Goal: Transaction & Acquisition: Register for event/course

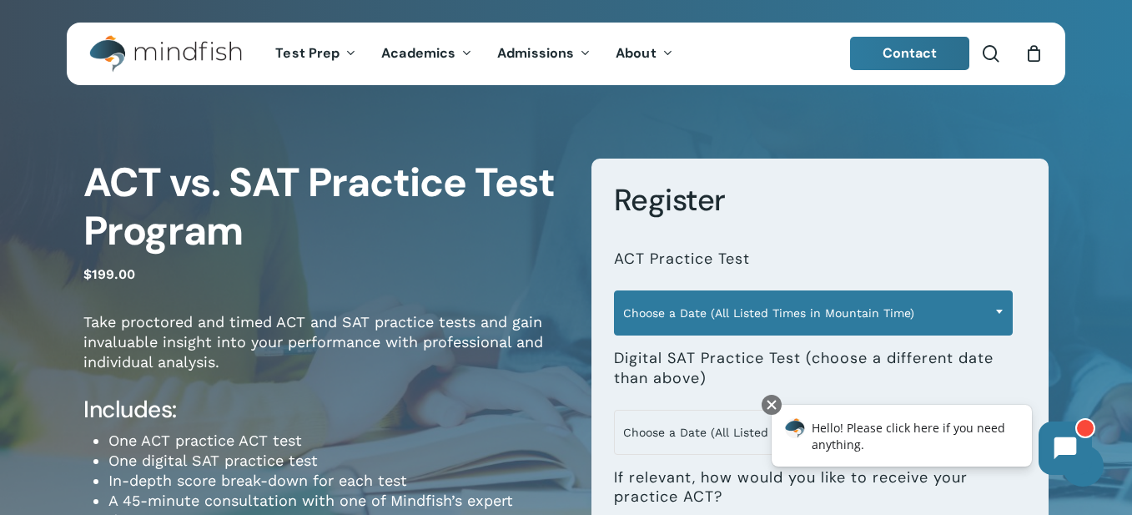
click at [685, 293] on span "Choose a Date (All Listed Times in Mountain Time)" at bounding box center [813, 312] width 399 height 45
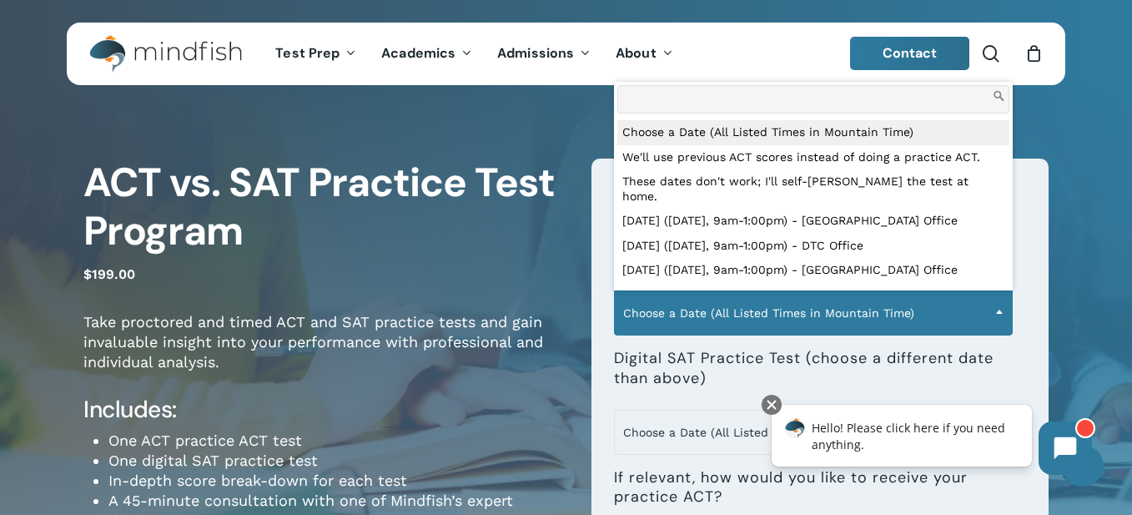
click at [688, 312] on span "Choose a Date (All Listed Times in Mountain Time)" at bounding box center [813, 312] width 397 height 35
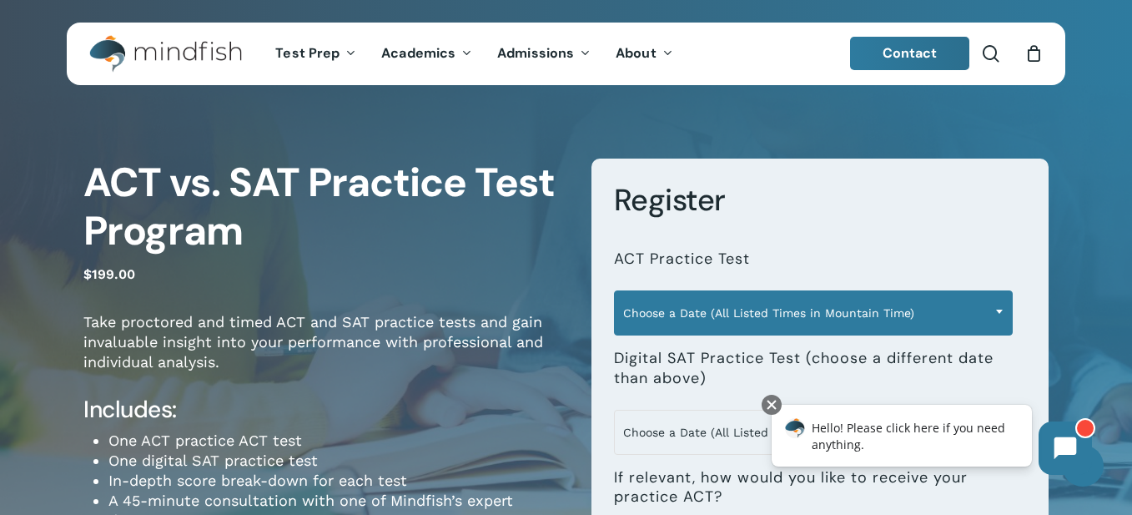
scroll to position [167, 0]
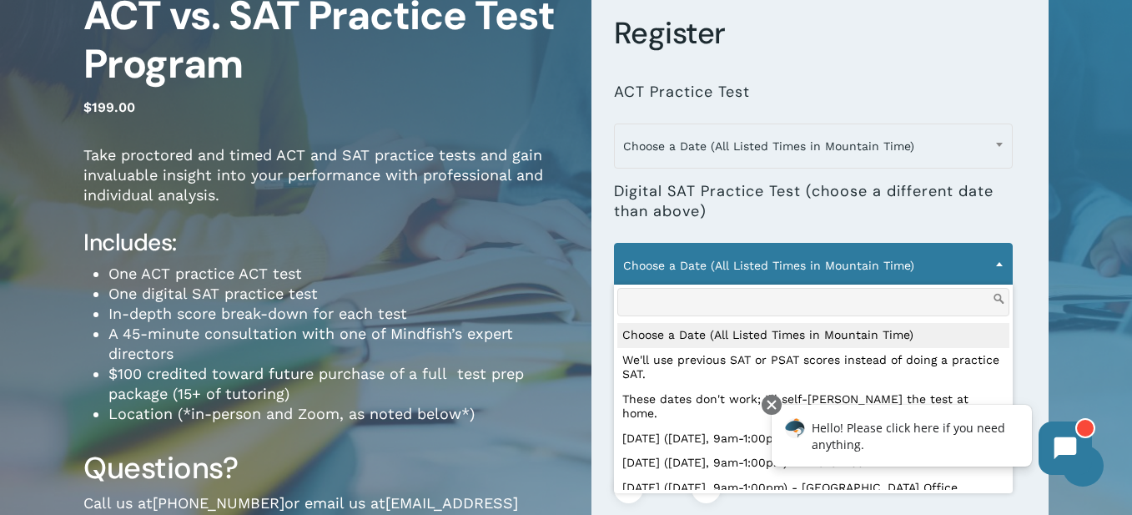
click at [684, 251] on span "Choose a Date (All Listed Times in Mountain Time)" at bounding box center [813, 265] width 397 height 35
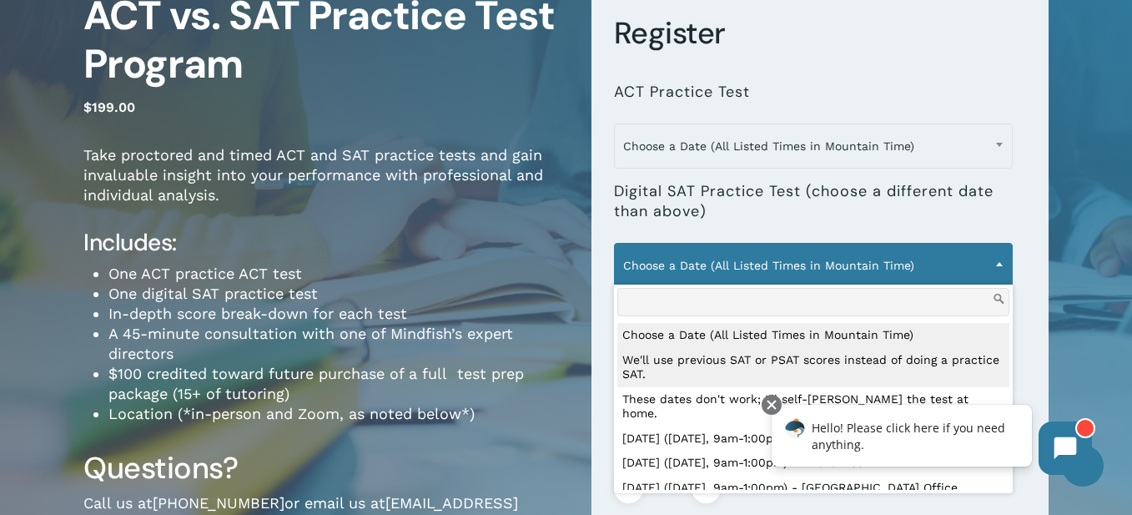
scroll to position [83, 0]
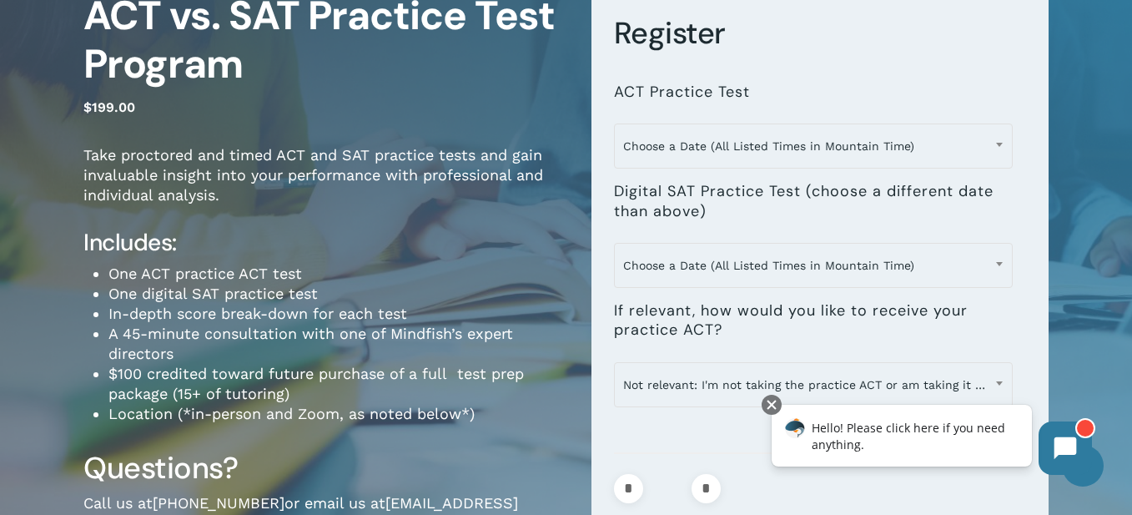
click at [598, 344] on form "**********" at bounding box center [820, 293] width 458 height 603
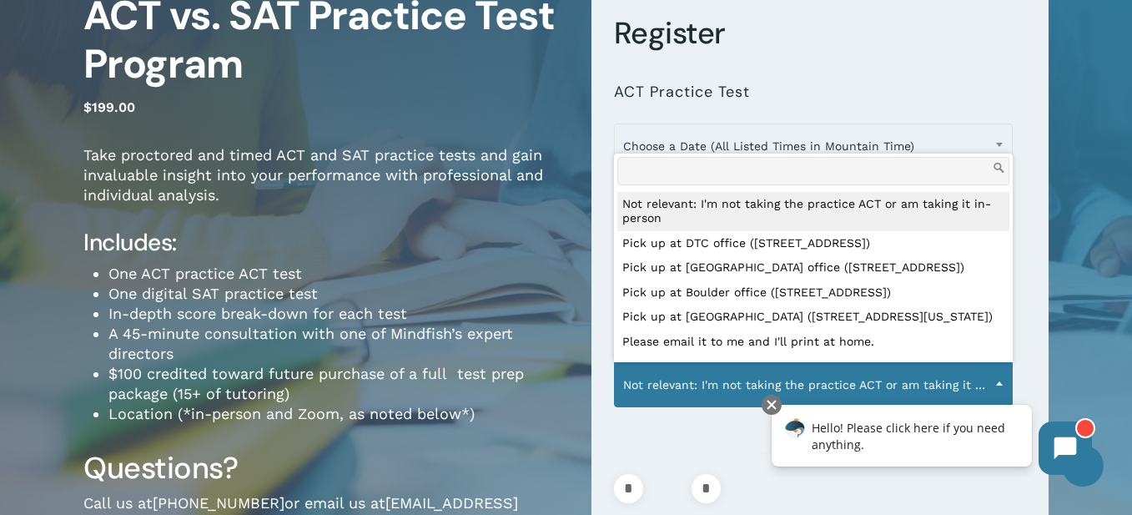
click at [641, 396] on span "Not relevant: I'm not taking the practice ACT or am taking it in-person" at bounding box center [813, 384] width 397 height 35
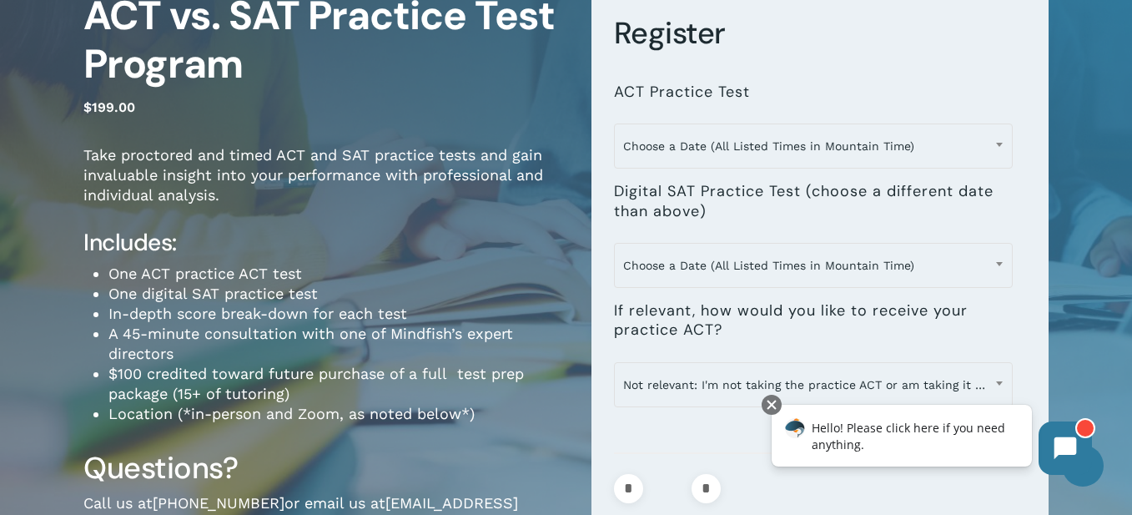
click at [602, 248] on form "**********" at bounding box center [820, 293] width 458 height 603
click at [710, 68] on li "**********" at bounding box center [820, 115] width 412 height 99
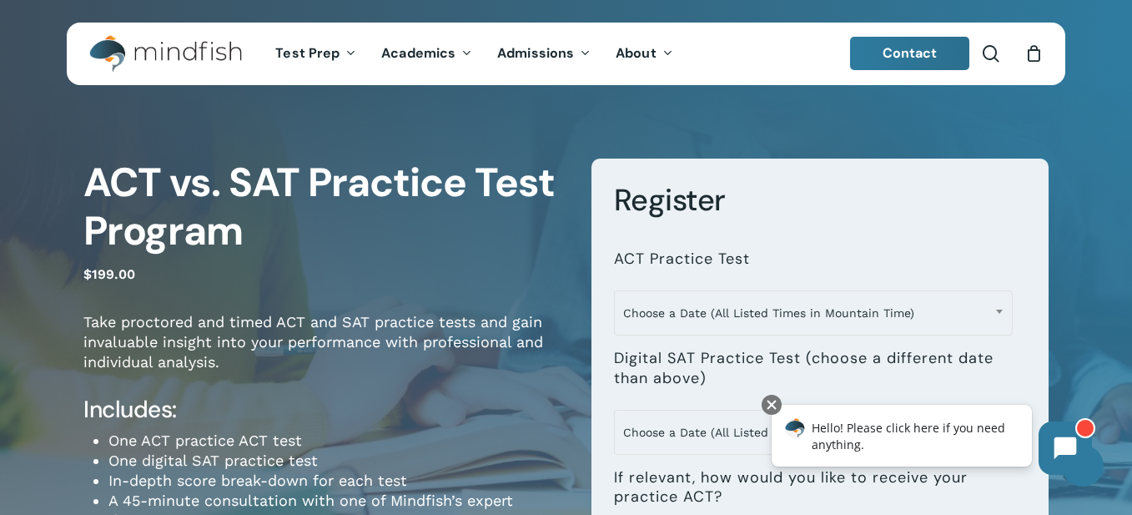
scroll to position [250, 0]
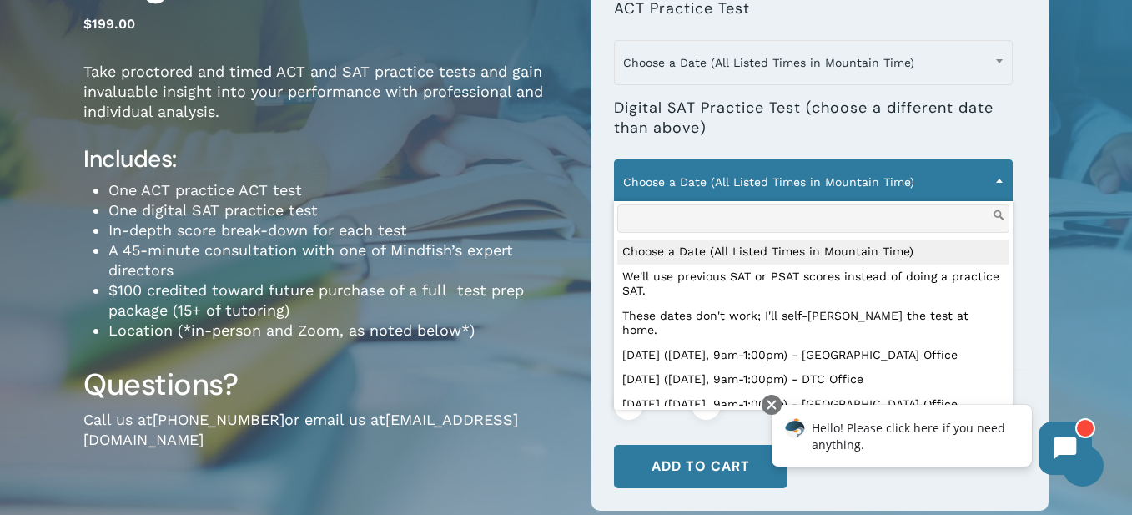
click at [909, 197] on span "Choose a Date (All Listed Times in Mountain Time)" at bounding box center [813, 181] width 397 height 35
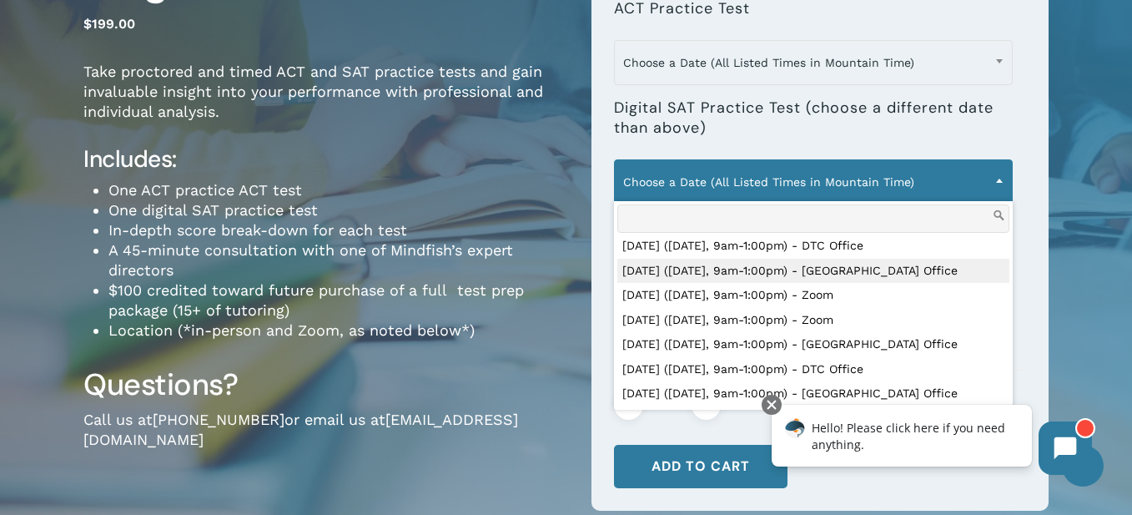
scroll to position [0, 0]
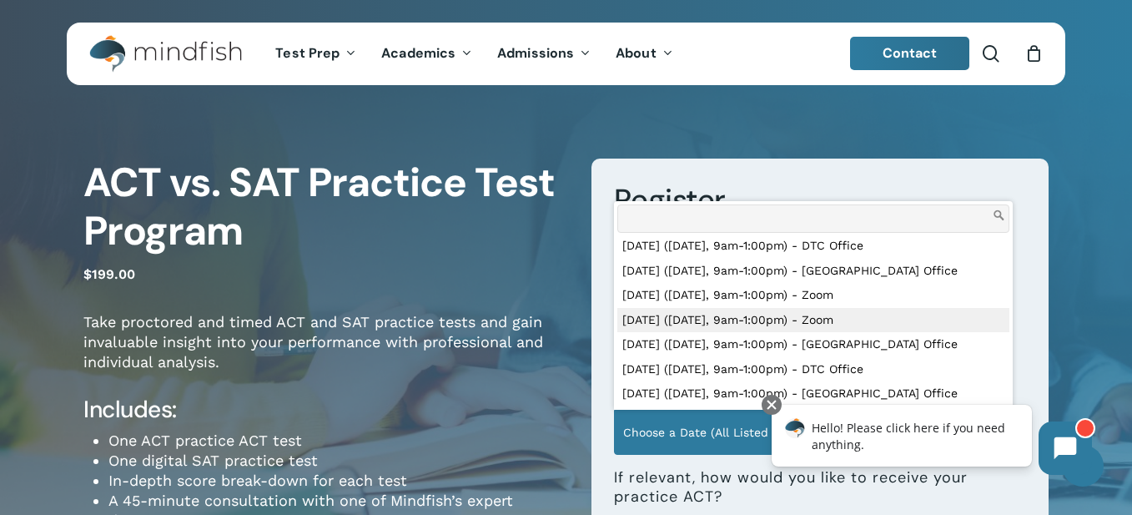
drag, startPoint x: 499, startPoint y: 296, endPoint x: 499, endPoint y: 282, distance: 14.2
click at [499, 281] on p "$ 199.00" at bounding box center [324, 283] width 483 height 43
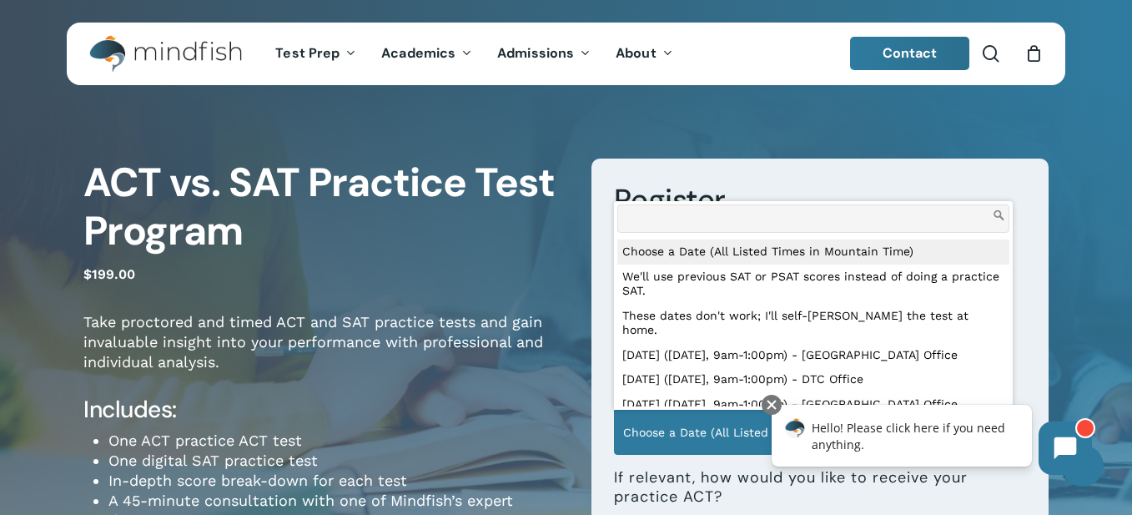
click at [686, 420] on span "Choose a Date (All Listed Times in Mountain Time)" at bounding box center [813, 431] width 397 height 35
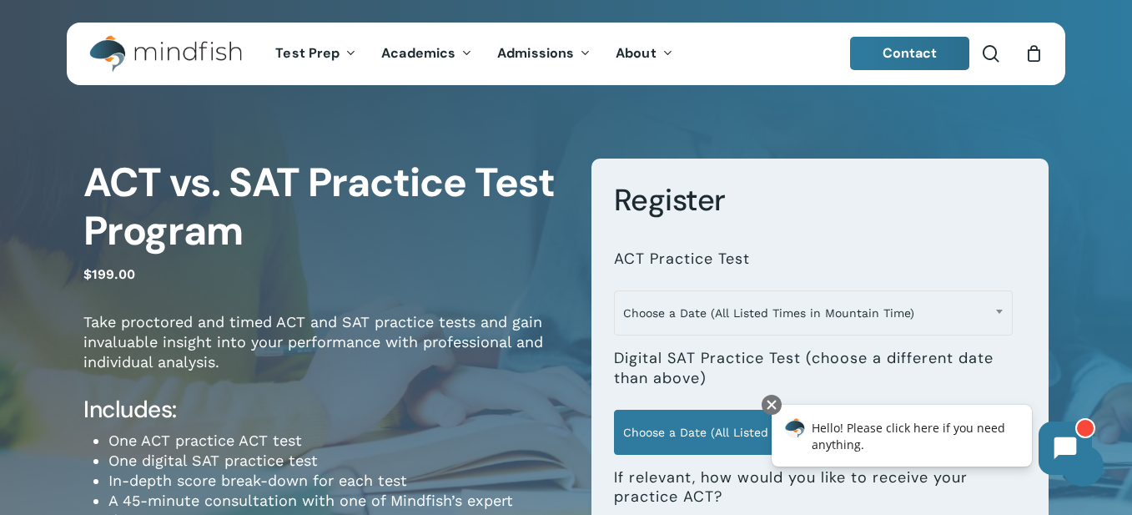
click at [686, 420] on span "Choose a Date (All Listed Times in Mountain Time)" at bounding box center [813, 431] width 397 height 35
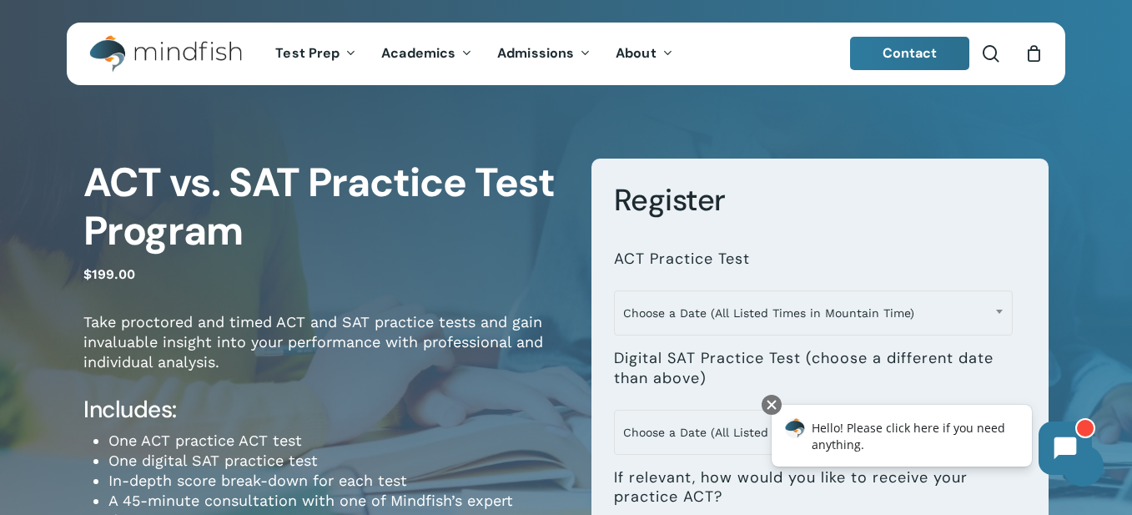
click at [358, 259] on div "ACT vs. SAT Practice Test Program $ 199.00 Take proctored and timed ACT and SAT…" at bounding box center [324, 474] width 483 height 633
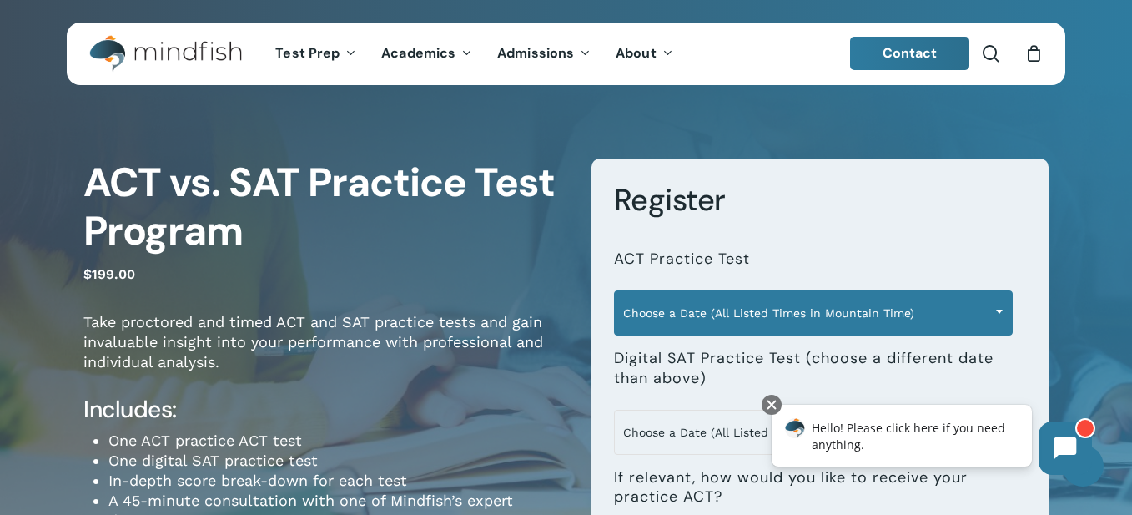
click at [683, 331] on span "Choose a Date (All Listed Times in Mountain Time)" at bounding box center [813, 312] width 399 height 45
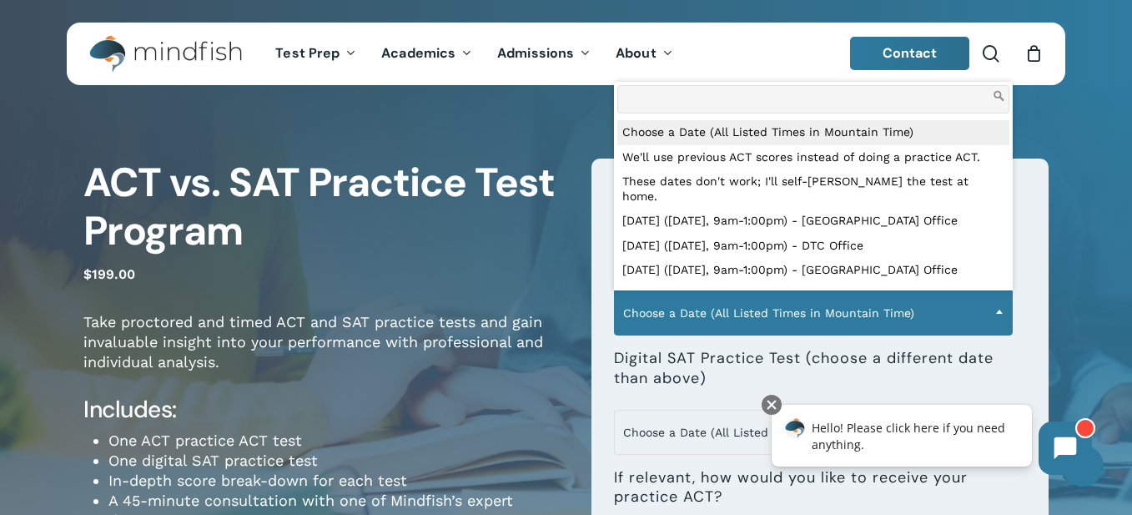
click at [680, 328] on span "Choose a Date (All Listed Times in Mountain Time)" at bounding box center [813, 312] width 397 height 35
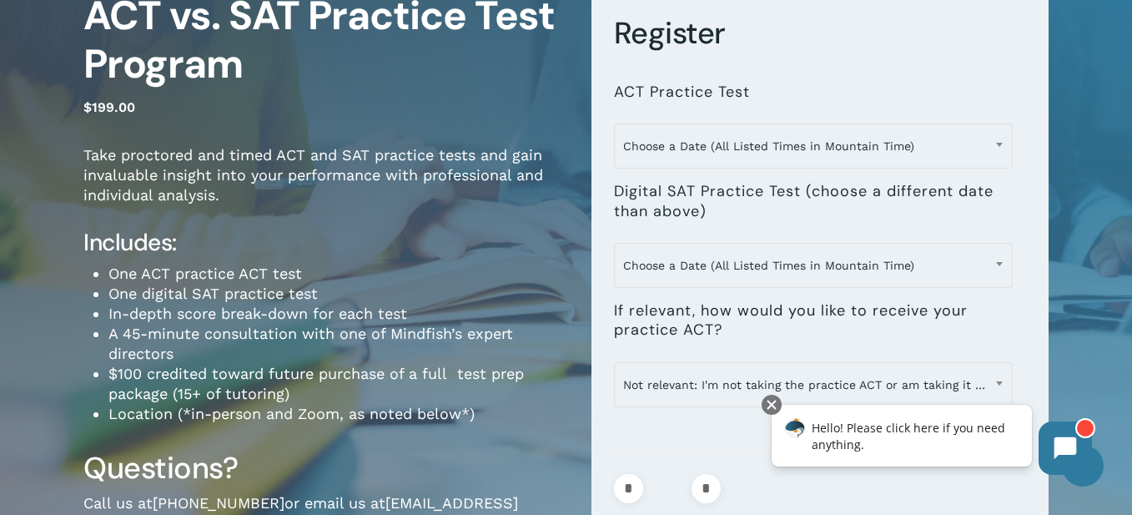
scroll to position [334, 0]
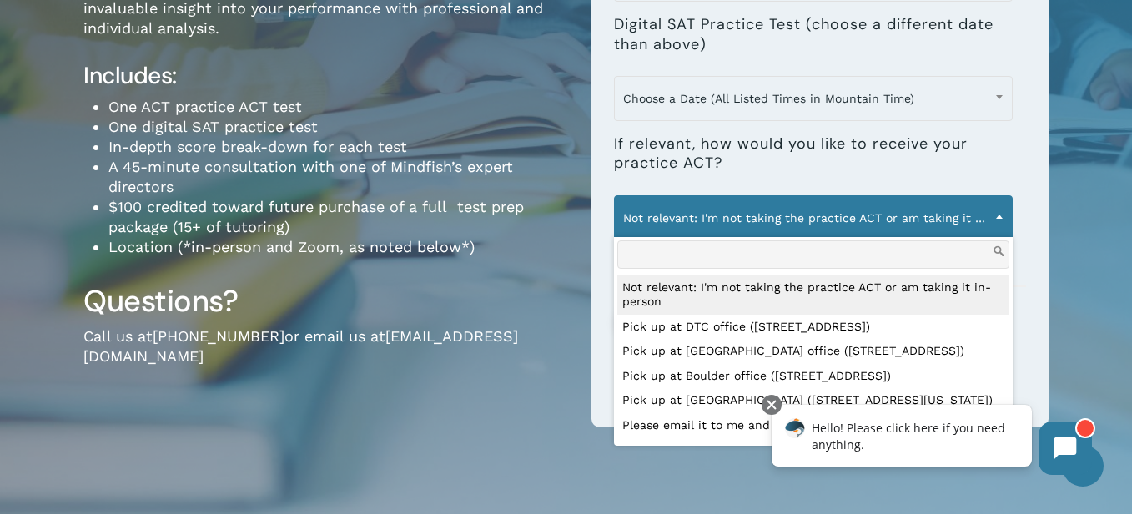
click at [725, 226] on span "Not relevant: I'm not taking the practice ACT or am taking it in-person" at bounding box center [813, 217] width 397 height 35
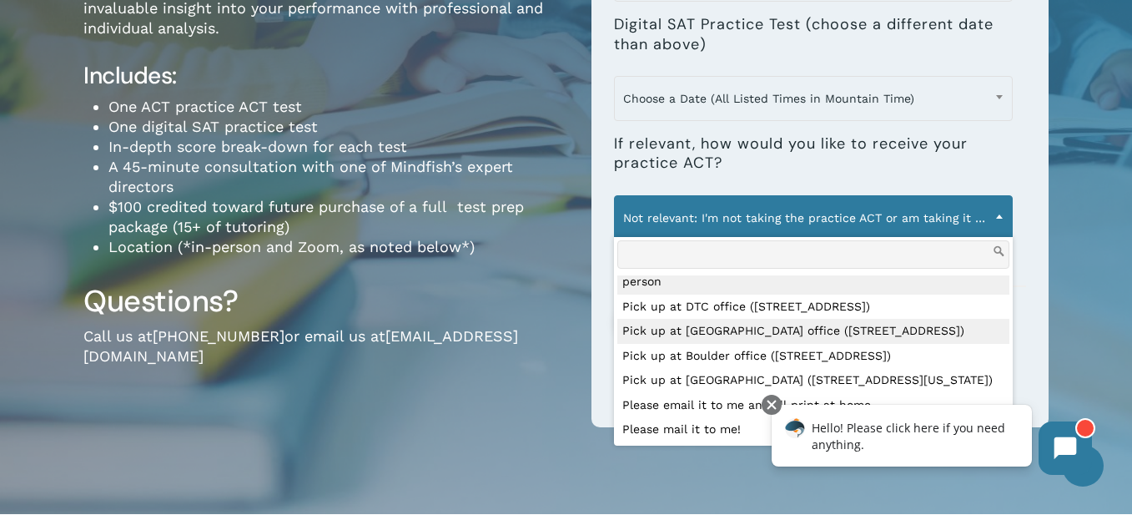
scroll to position [0, 0]
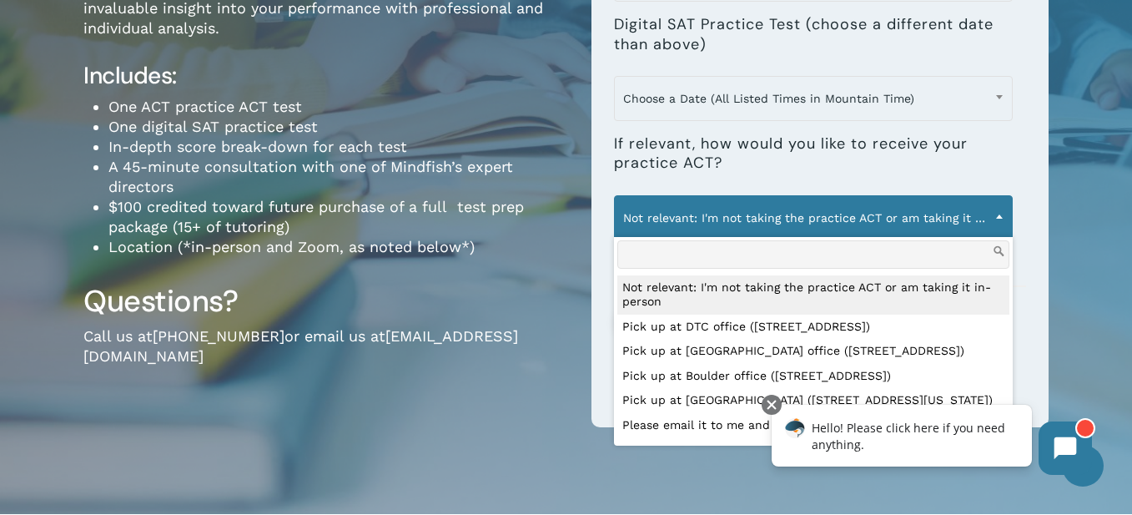
click at [555, 314] on h3 "Questions?" at bounding box center [324, 301] width 483 height 38
